Goal: Navigation & Orientation: Find specific page/section

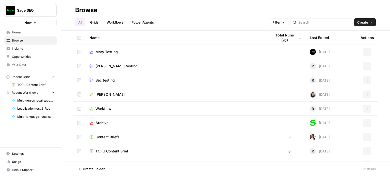
click at [26, 10] on span "Sage SEO" at bounding box center [32, 10] width 31 height 5
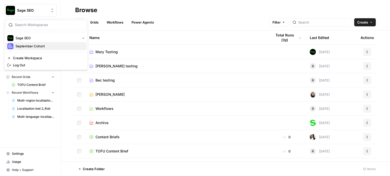
click at [26, 47] on span "September Cohort" at bounding box center [48, 46] width 67 height 5
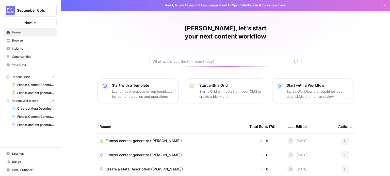
click at [383, 45] on div "[PERSON_NAME], let's start your next content workflow Start with a Template Lau…" at bounding box center [225, 121] width 329 height 242
